Goal: Find specific page/section

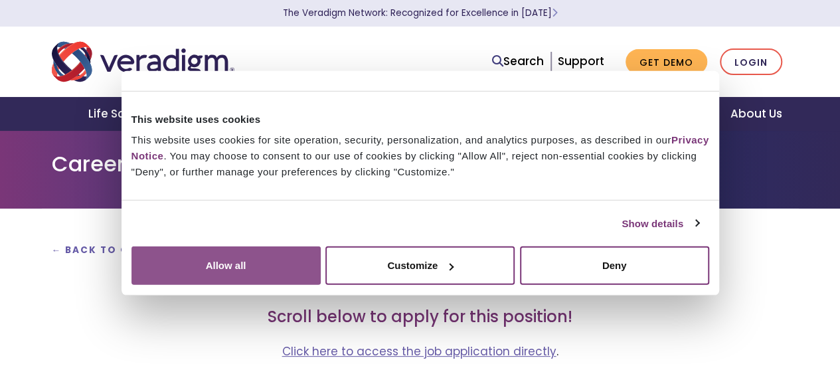
click at [321, 246] on button "Allow all" at bounding box center [225, 265] width 189 height 38
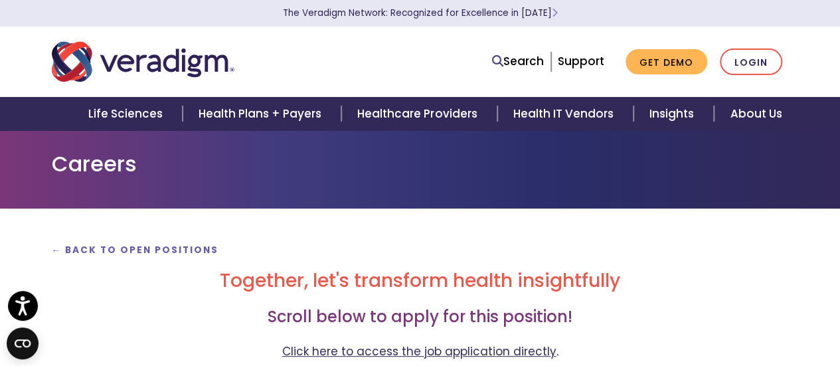
click at [404, 347] on link "Click here to access the job application directly" at bounding box center [419, 351] width 274 height 16
click at [54, 254] on strong "← Back to Open Positions" at bounding box center [135, 250] width 167 height 13
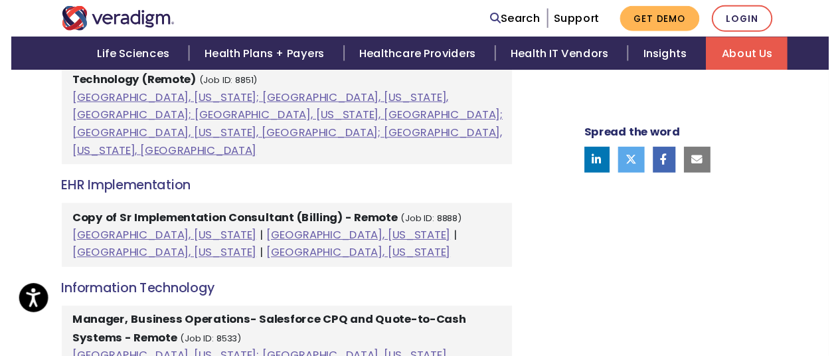
scroll to position [664, 0]
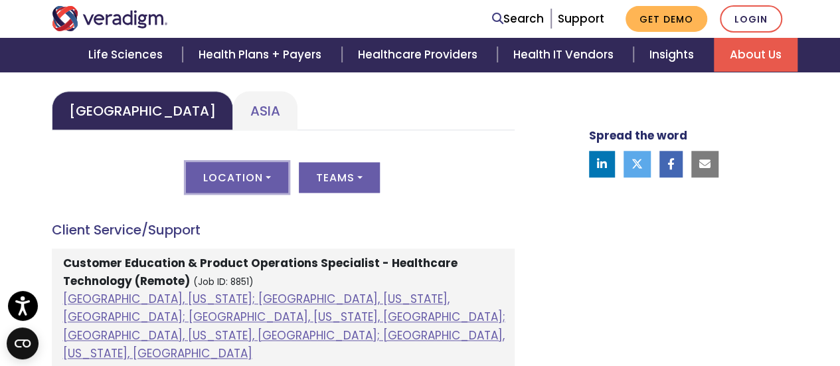
click at [261, 177] on button "Location" at bounding box center [237, 177] width 102 height 31
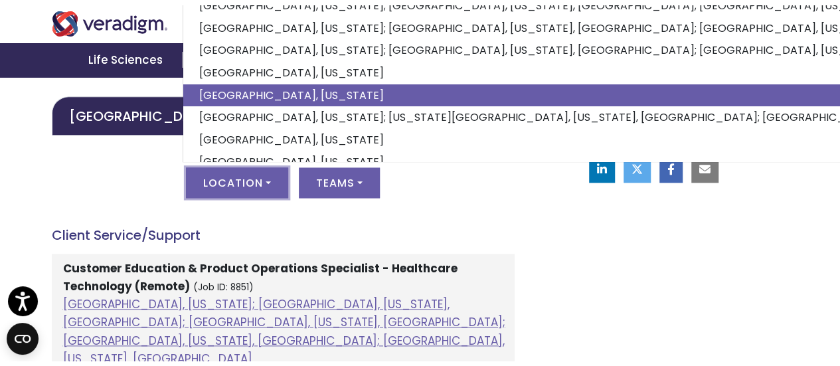
scroll to position [0, 0]
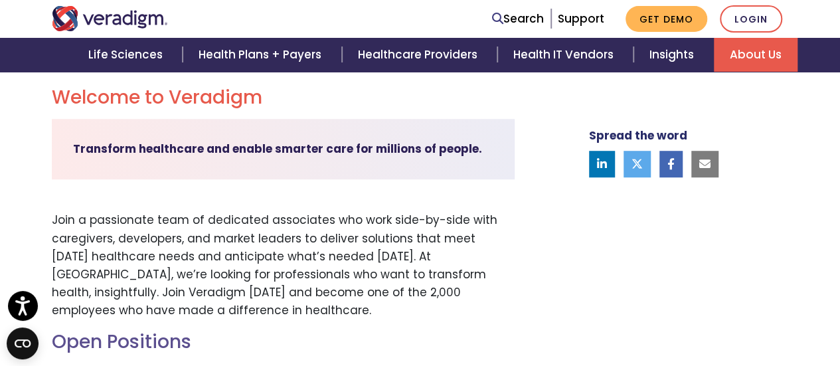
scroll to position [332, 0]
